Goal: Task Accomplishment & Management: Use online tool/utility

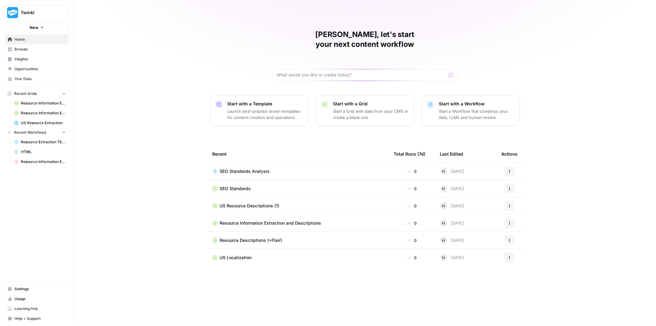
click at [38, 58] on span "Insights" at bounding box center [39, 59] width 51 height 6
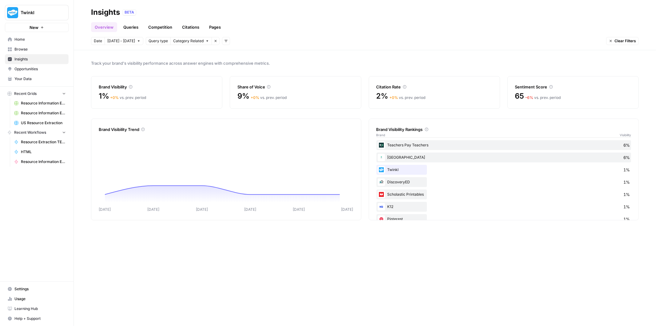
click at [40, 79] on span "Your Data" at bounding box center [39, 79] width 51 height 6
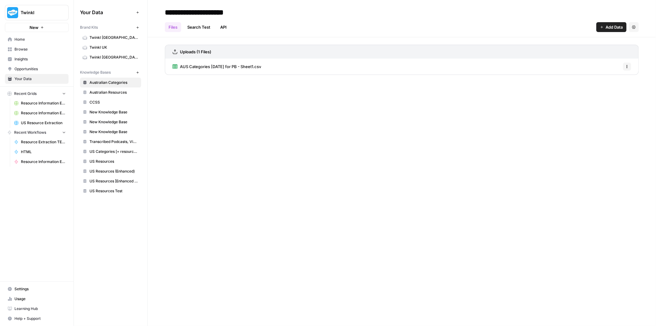
click at [50, 48] on span "Browse" at bounding box center [39, 49] width 51 height 6
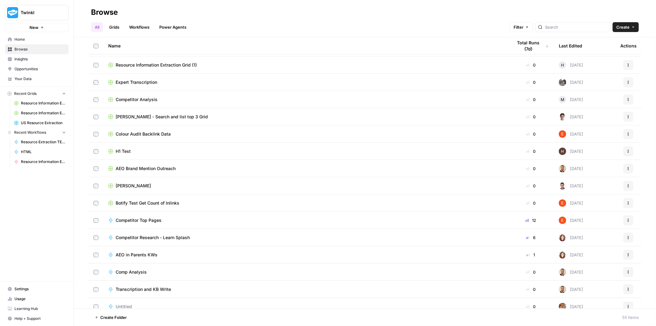
scroll to position [239, 0]
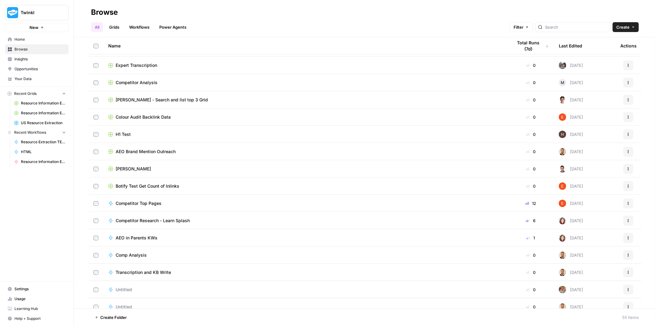
click at [142, 169] on div "[PERSON_NAME]" at bounding box center [305, 169] width 395 height 6
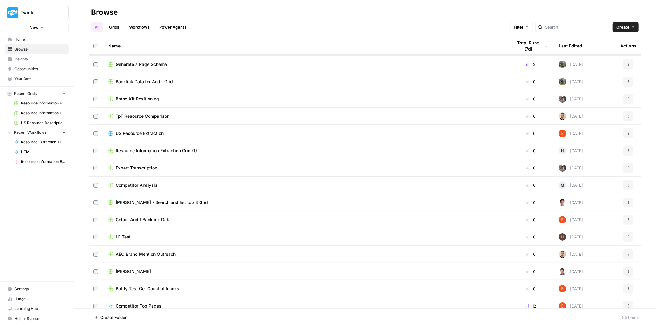
scroll to position [34, 0]
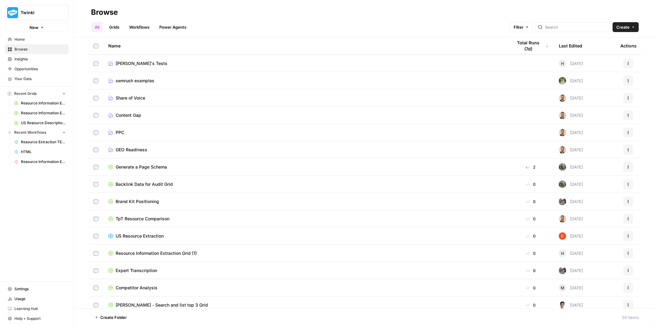
click at [125, 62] on span "[PERSON_NAME]'s Tests" at bounding box center [142, 63] width 52 height 6
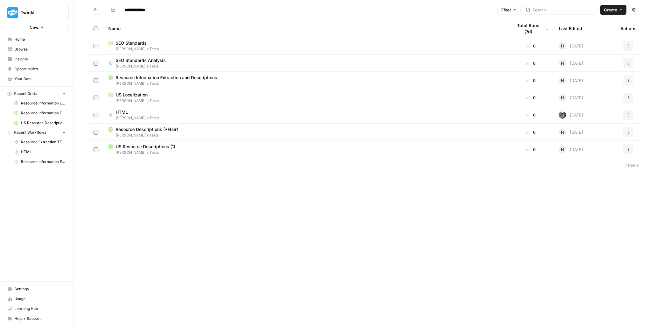
click at [153, 61] on span "SEO Standards Analysis" at bounding box center [141, 60] width 50 height 6
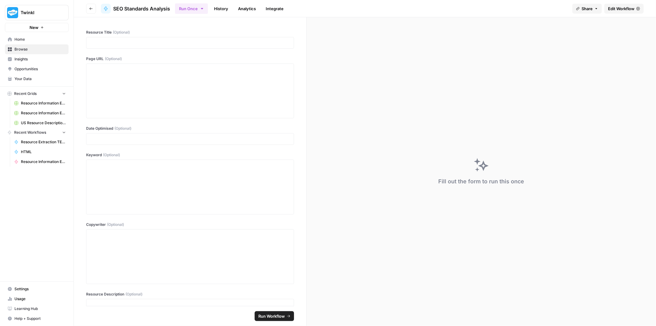
click at [619, 9] on span "Edit Workflow" at bounding box center [621, 9] width 26 height 6
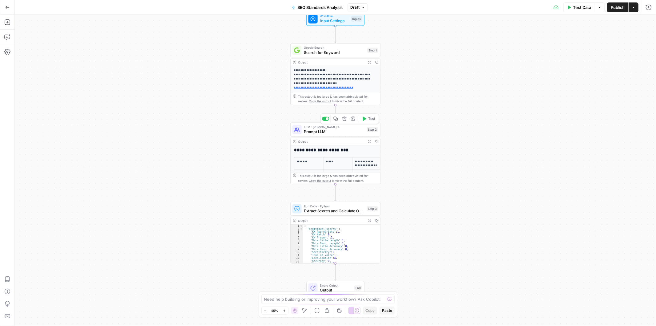
click at [339, 130] on span "Prompt LLM" at bounding box center [334, 132] width 61 height 6
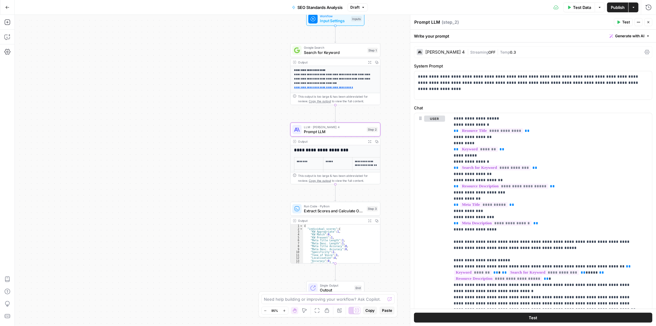
click at [645, 51] on icon at bounding box center [647, 52] width 5 height 5
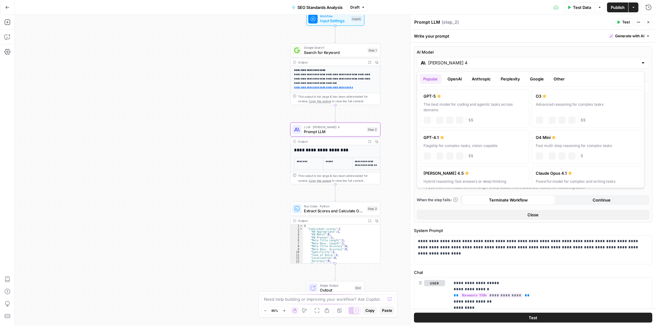
click at [643, 51] on label "AI Model" at bounding box center [533, 52] width 233 height 6
click at [639, 60] on input "[PERSON_NAME] 4" at bounding box center [533, 63] width 210 height 6
click at [636, 48] on div "AI Model [PERSON_NAME] 4 Temperature Predictable Creative Model Creativity Max …" at bounding box center [533, 134] width 238 height 176
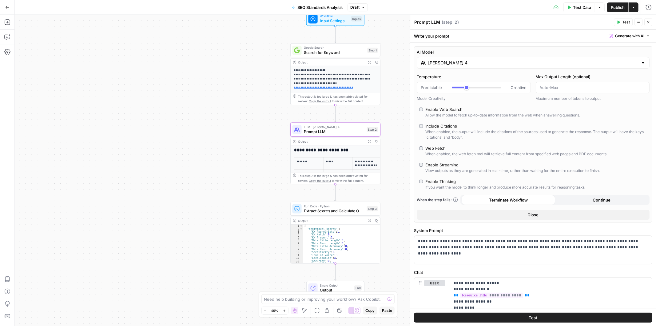
click at [626, 60] on input "[PERSON_NAME] 4" at bounding box center [533, 63] width 210 height 6
click at [641, 62] on div at bounding box center [643, 63] width 5 height 6
click at [643, 62] on div "[PERSON_NAME] 4" at bounding box center [533, 63] width 233 height 12
click at [641, 63] on div at bounding box center [643, 63] width 5 height 6
click at [641, 62] on div at bounding box center [643, 63] width 5 height 6
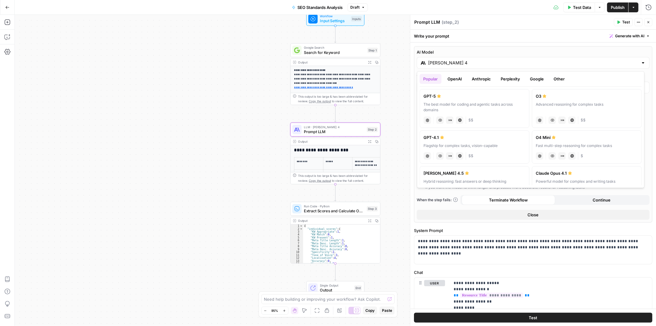
click at [562, 78] on button "Other" at bounding box center [560, 79] width 18 height 10
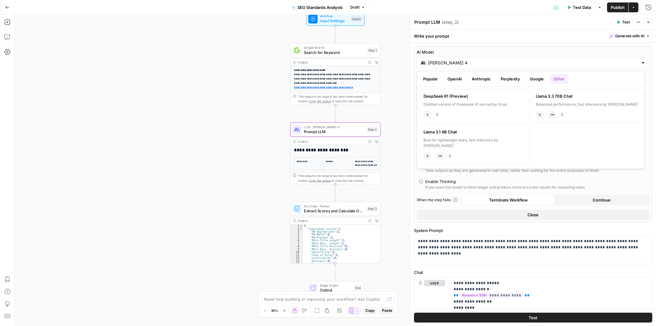
click at [427, 82] on button "Popular" at bounding box center [431, 79] width 22 height 10
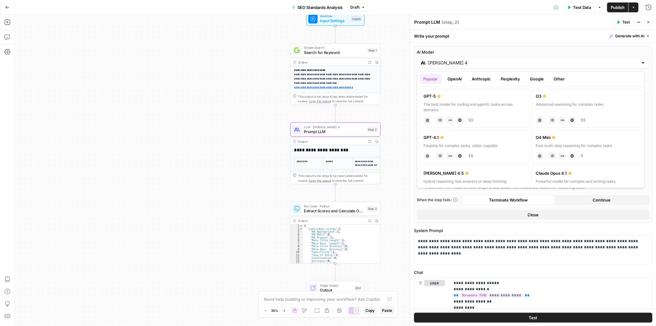
click at [459, 81] on button "OpenAI" at bounding box center [455, 79] width 22 height 10
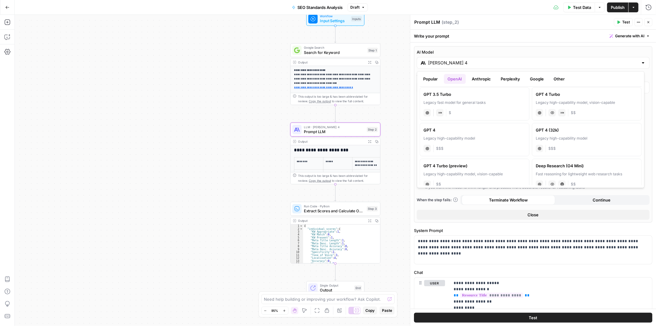
scroll to position [339, 0]
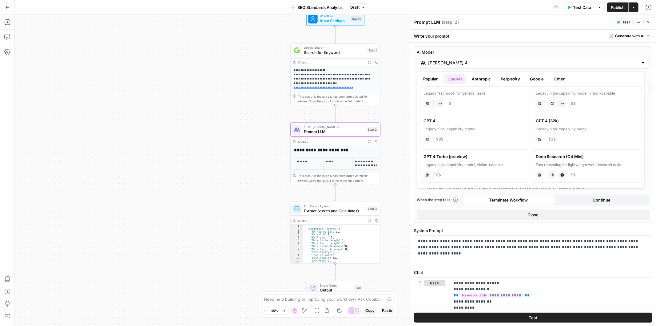
click at [484, 82] on button "Anthropic" at bounding box center [482, 79] width 26 height 10
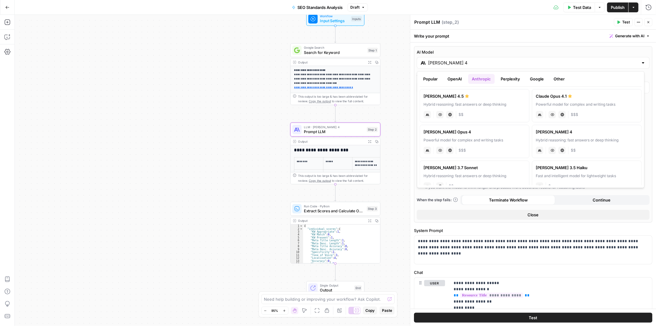
click at [518, 79] on button "Perplexity" at bounding box center [511, 79] width 27 height 10
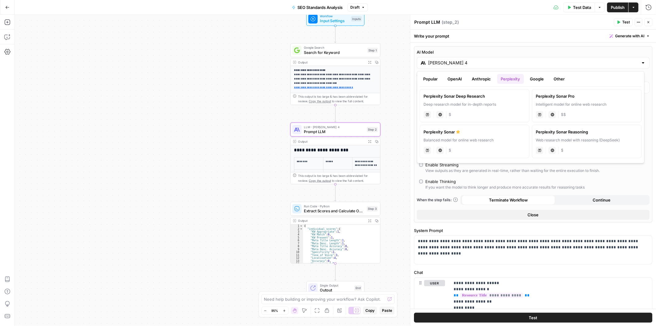
click at [526, 80] on ul "Popular OpenAI Anthropic Perplexity Google Other" at bounding box center [531, 79] width 222 height 10
click at [534, 76] on button "Google" at bounding box center [537, 79] width 21 height 10
click at [648, 25] on button "Close" at bounding box center [649, 22] width 8 height 8
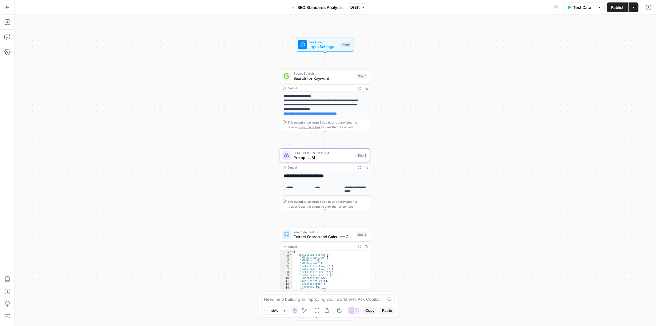
drag, startPoint x: 523, startPoint y: 91, endPoint x: 515, endPoint y: 110, distance: 20.5
click at [515, 110] on div "**********" at bounding box center [336, 170] width 642 height 311
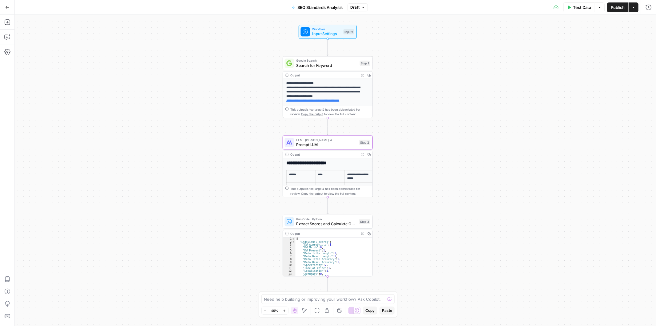
drag, startPoint x: 500, startPoint y: 137, endPoint x: 503, endPoint y: 124, distance: 13.2
click at [503, 124] on div "**********" at bounding box center [336, 170] width 642 height 311
